Goal: Task Accomplishment & Management: Use online tool/utility

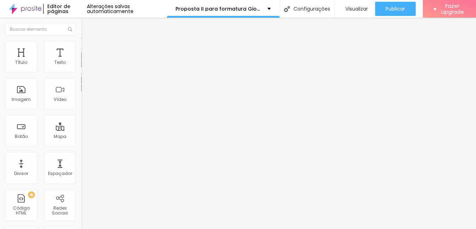
click at [81, 46] on li "Avançado" at bounding box center [121, 44] width 81 height 7
click at [81, 41] on li "Estilo" at bounding box center [121, 37] width 81 height 7
click at [84, 66] on icon "button" at bounding box center [86, 63] width 4 height 4
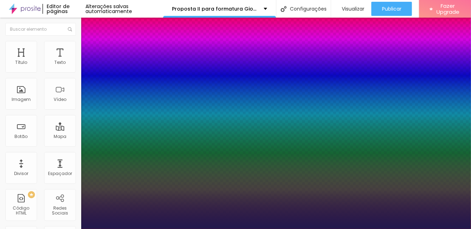
type input "1"
click at [11, 229] on div at bounding box center [235, 229] width 471 height 0
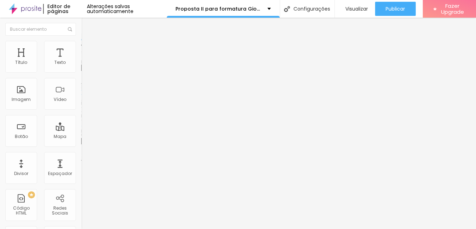
click at [81, 61] on span "Trocar imagem" at bounding box center [100, 58] width 39 height 6
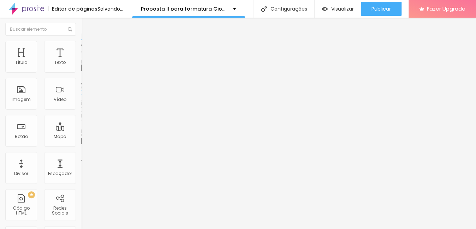
click at [81, 61] on span "Trocar imagem" at bounding box center [100, 58] width 39 height 6
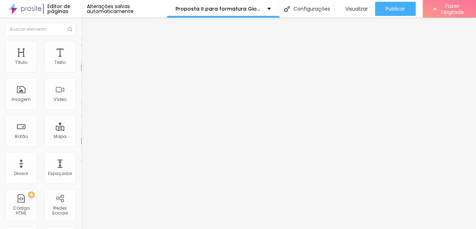
scroll to position [225, 0]
click at [81, 61] on span "Trocar imagem" at bounding box center [100, 58] width 39 height 6
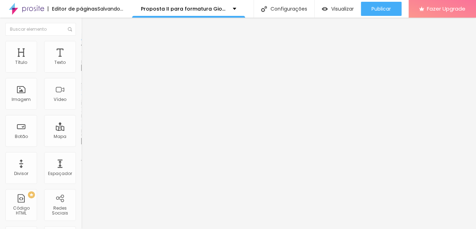
click at [81, 61] on span "Trocar imagem" at bounding box center [100, 58] width 39 height 6
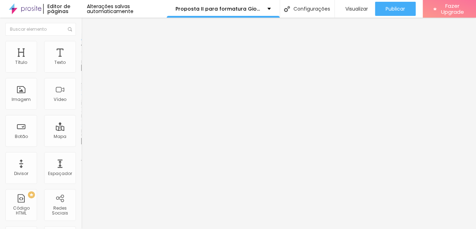
click at [81, 61] on span "Trocar imagem" at bounding box center [100, 58] width 39 height 6
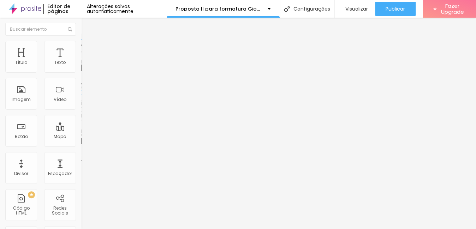
click at [81, 61] on span "Trocar imagem" at bounding box center [100, 58] width 39 height 6
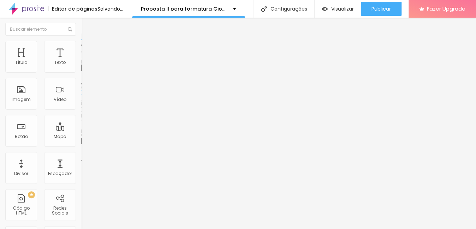
scroll to position [225, 0]
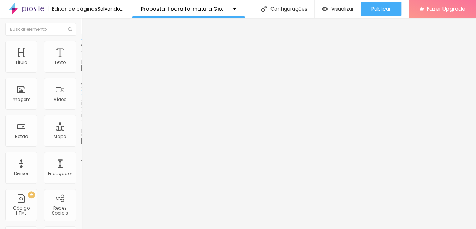
click at [81, 61] on span "Trocar imagem" at bounding box center [100, 58] width 39 height 6
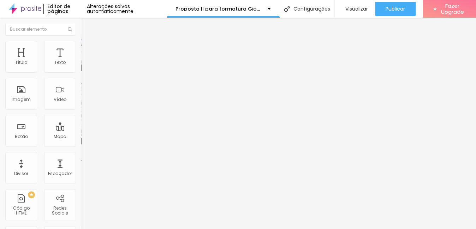
scroll to position [193, 0]
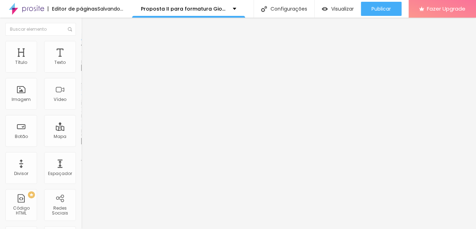
click at [81, 61] on span "Trocar imagem" at bounding box center [100, 58] width 39 height 6
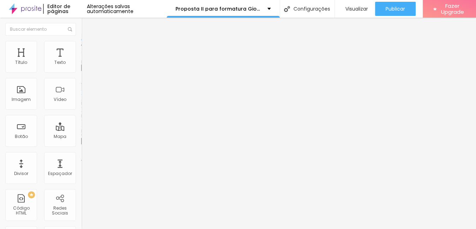
scroll to position [307, 0]
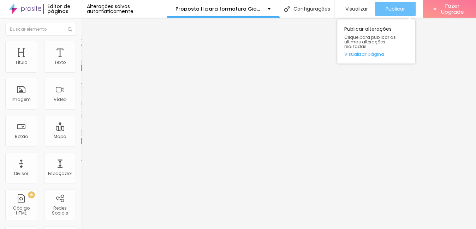
click at [383, 9] on button "Publicar" at bounding box center [395, 9] width 41 height 14
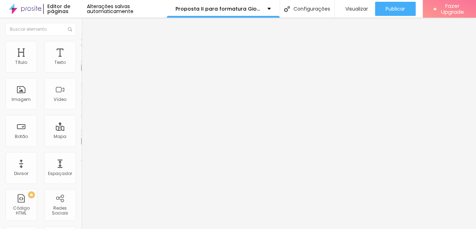
click at [81, 46] on li "Estilo" at bounding box center [121, 44] width 81 height 7
type input "95"
type input "90"
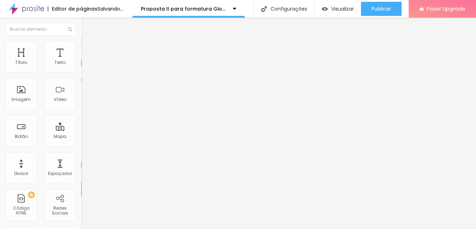
type input "95"
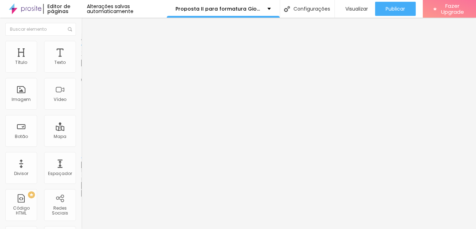
type input "100"
click at [81, 72] on input "range" at bounding box center [104, 70] width 46 height 6
click at [88, 50] on span "Avançado" at bounding box center [99, 53] width 23 height 6
type input "32"
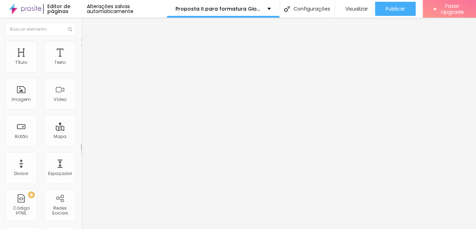
type input "32"
type input "16"
type input "12"
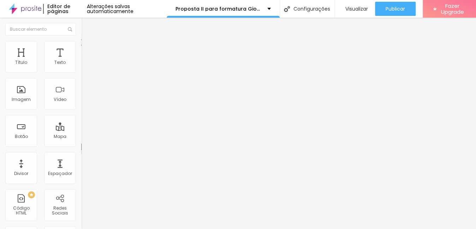
type input "4"
type input "2"
type input "1"
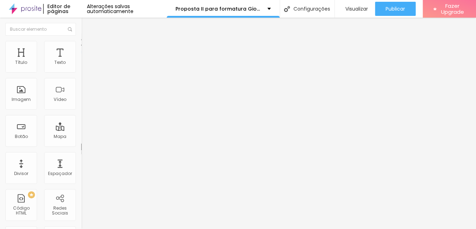
type input "1"
type input "0"
drag, startPoint x: 23, startPoint y: 69, endPoint x: 16, endPoint y: 69, distance: 6.4
click at [81, 137] on input "range" at bounding box center [104, 140] width 46 height 6
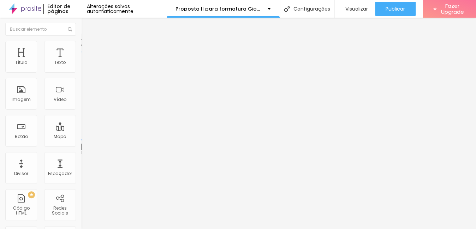
type input "2"
type input "6"
type input "7"
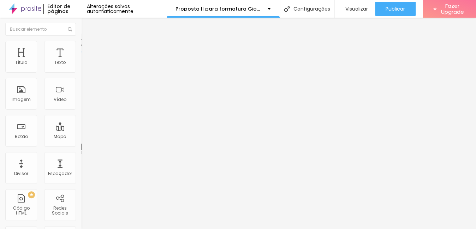
type input "7"
type input "9"
type input "10"
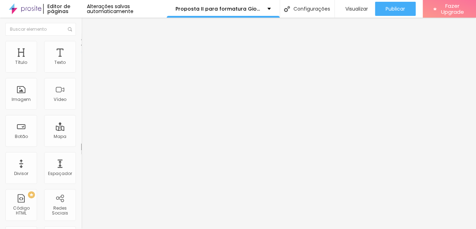
type input "11"
type input "10"
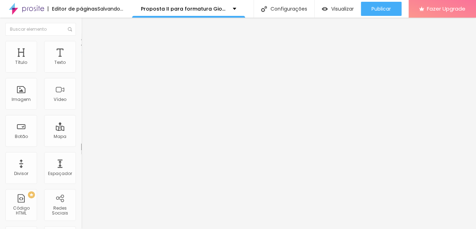
drag, startPoint x: 14, startPoint y: 70, endPoint x: 20, endPoint y: 71, distance: 6.2
type input "10"
click at [81, 137] on input "range" at bounding box center [104, 140] width 46 height 6
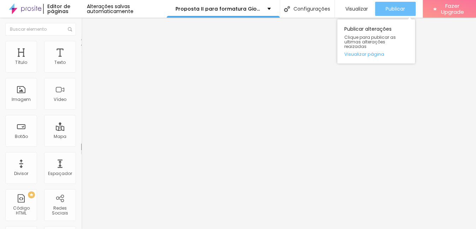
click at [402, 12] on span "Publicar" at bounding box center [395, 9] width 19 height 6
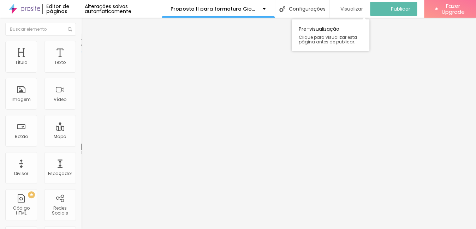
click at [353, 7] on span "Visualizar" at bounding box center [351, 9] width 23 height 6
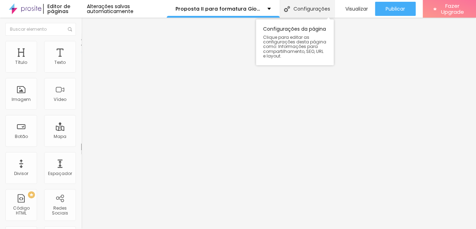
click at [321, 12] on div "Configurações" at bounding box center [307, 9] width 55 height 18
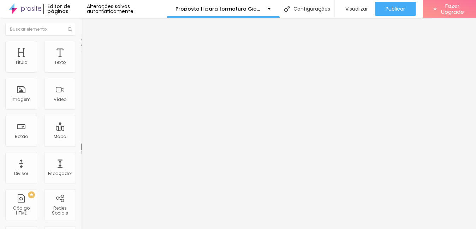
drag, startPoint x: 195, startPoint y: 67, endPoint x: 416, endPoint y: 93, distance: 223.0
type input "Proposta para formaturas"
drag, startPoint x: 245, startPoint y: 101, endPoint x: 302, endPoint y: 102, distance: 56.5
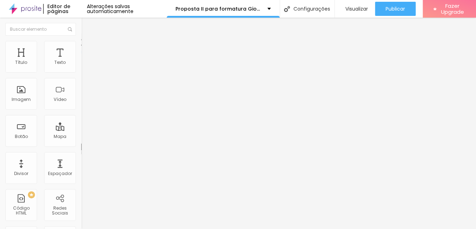
type input "/proposta-para-formaturas"
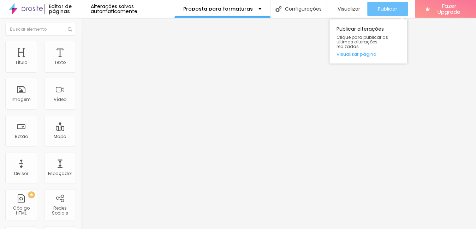
click at [395, 9] on span "Publicar" at bounding box center [387, 9] width 19 height 6
click at [379, 4] on div "Publicar" at bounding box center [387, 9] width 19 height 14
